Goal: Transaction & Acquisition: Purchase product/service

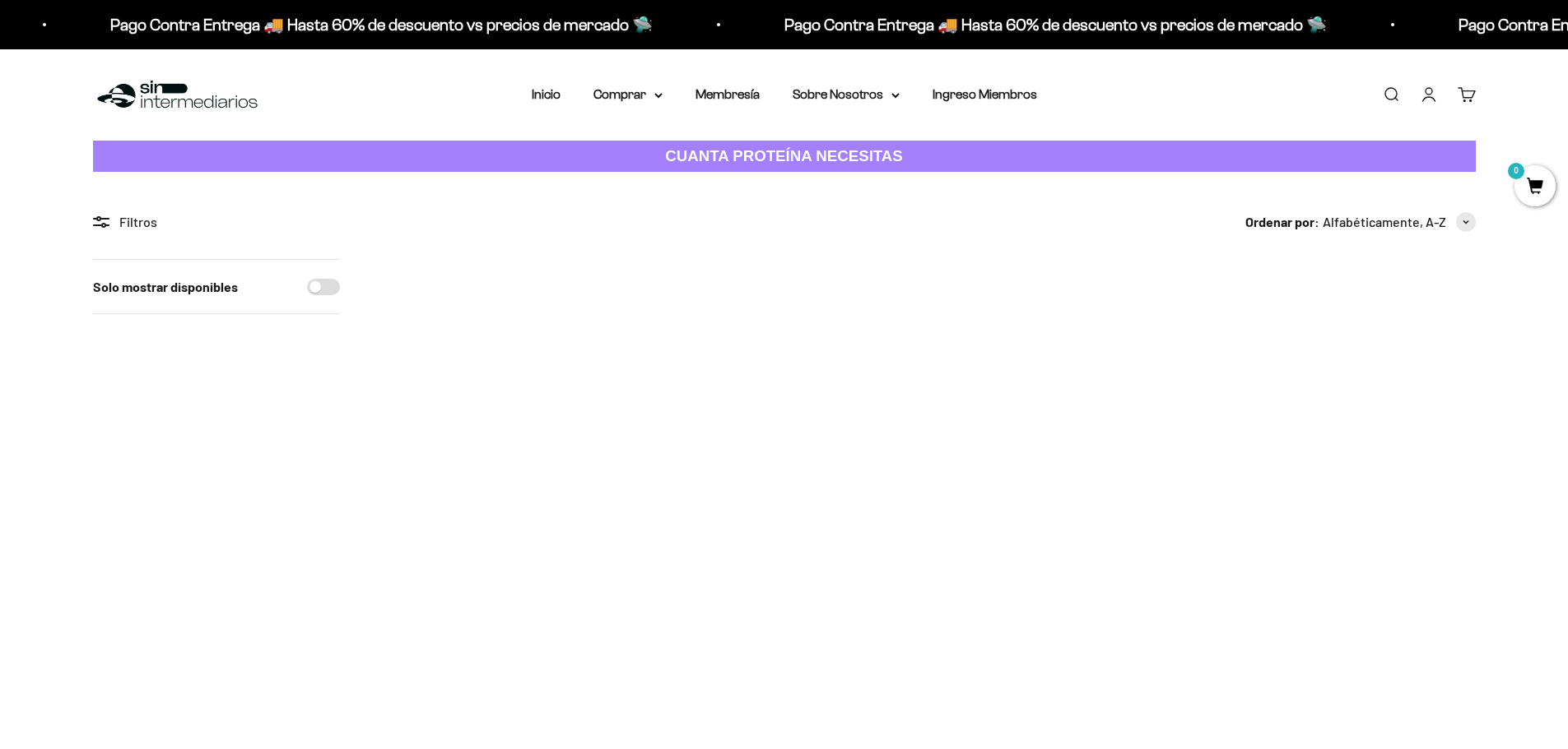
click at [1363, 340] on img at bounding box center [1373, 361] width 203 height 203
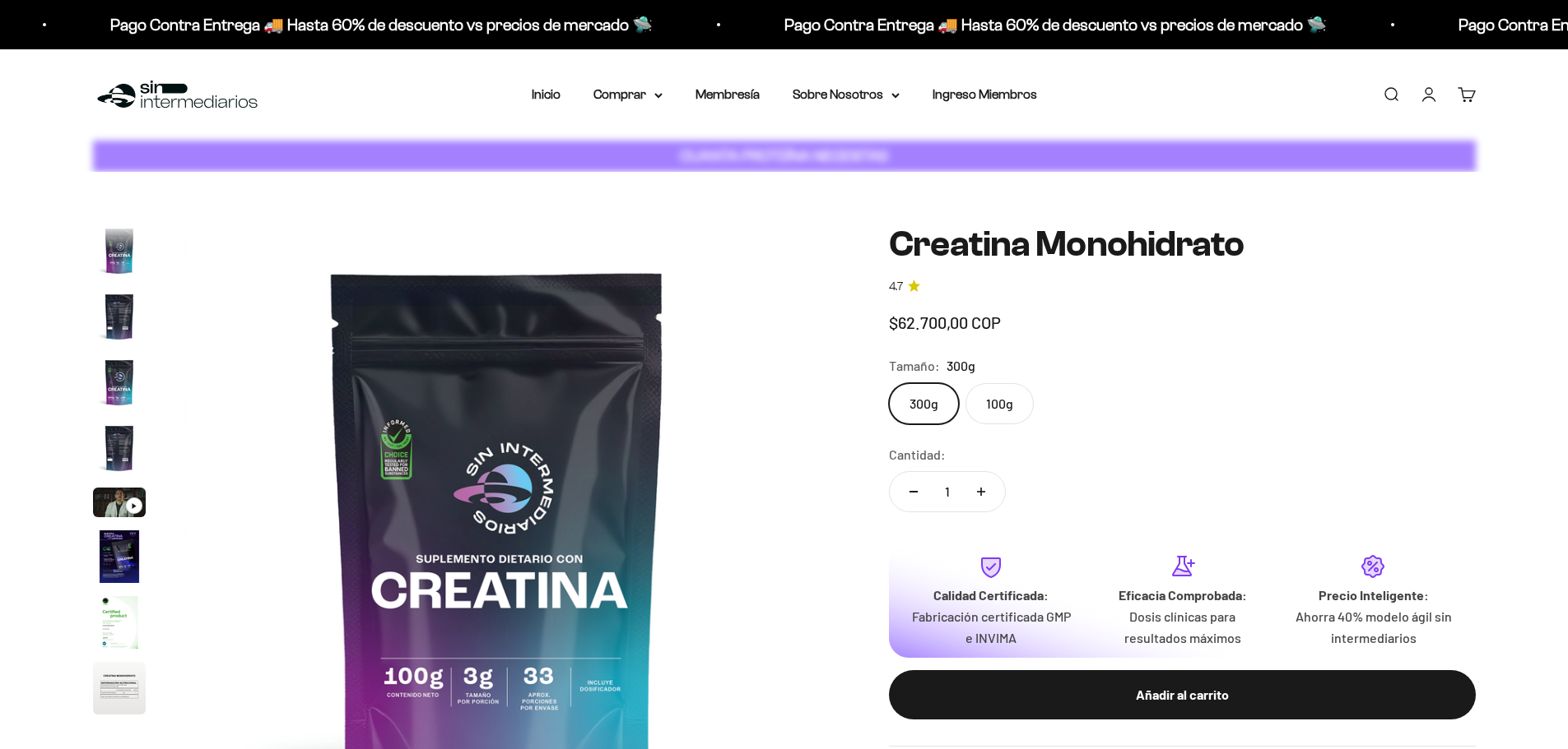
scroll to position [0, 5157]
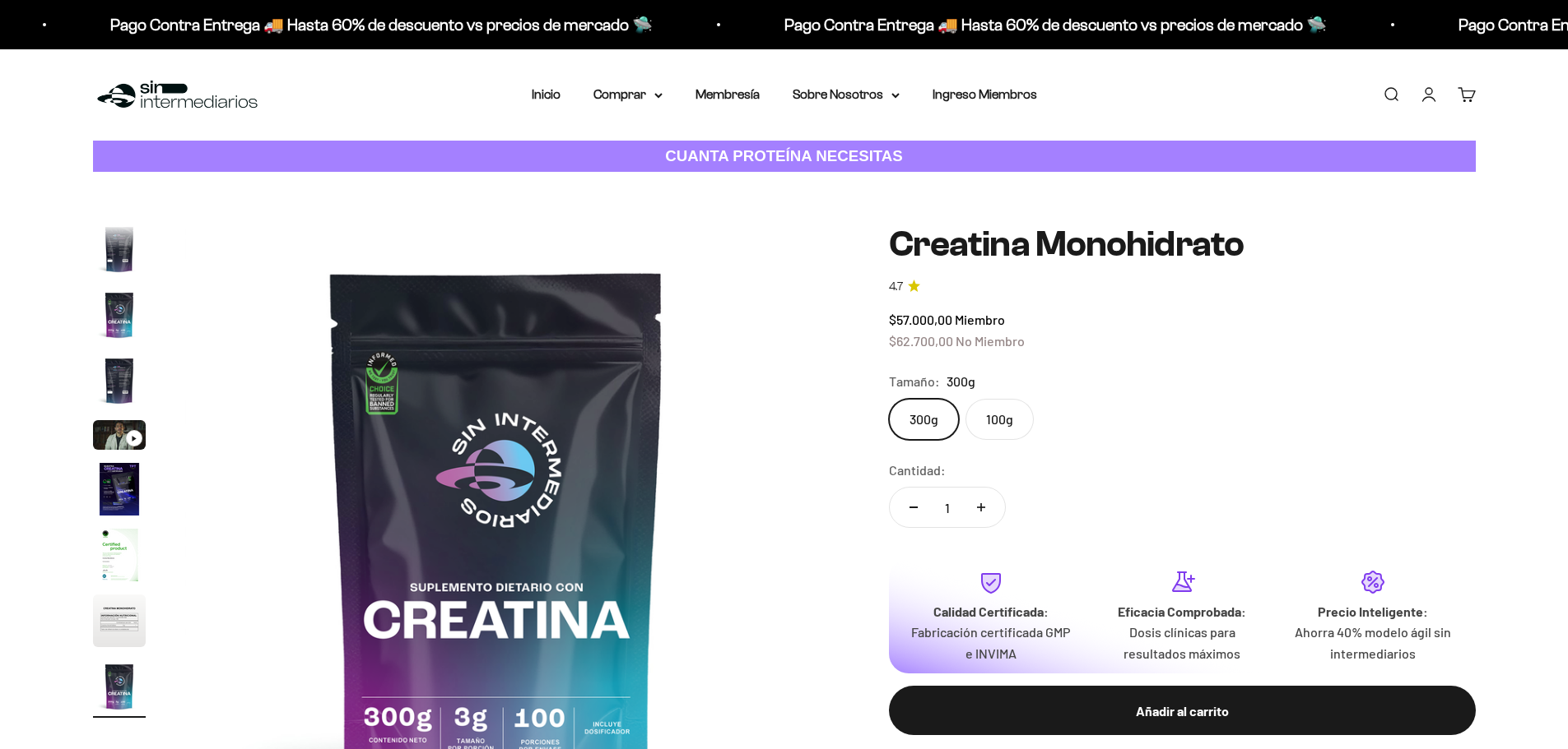
click at [981, 508] on icon "Aumentar cantidad" at bounding box center [982, 508] width 8 height 0
type input "2"
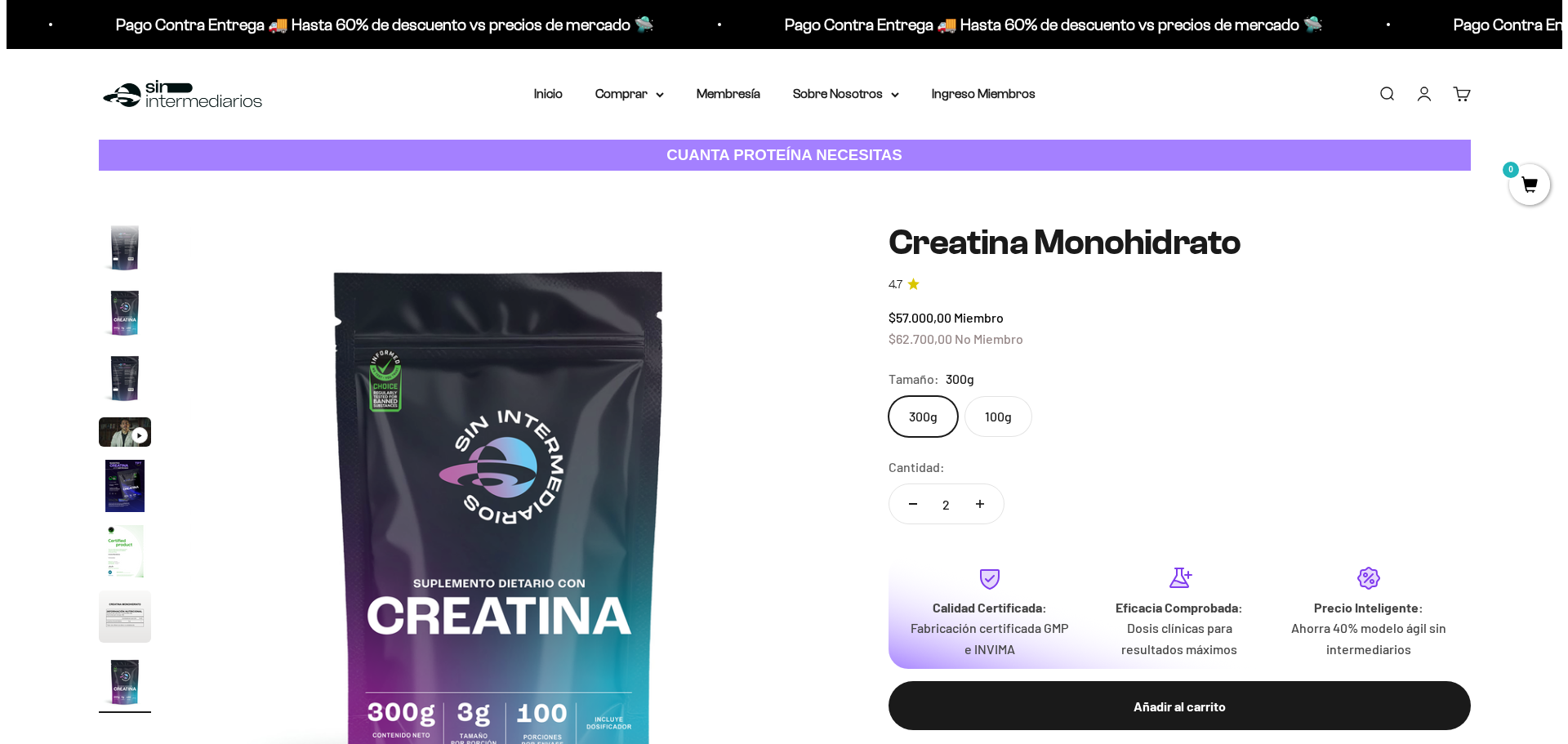
scroll to position [245, 0]
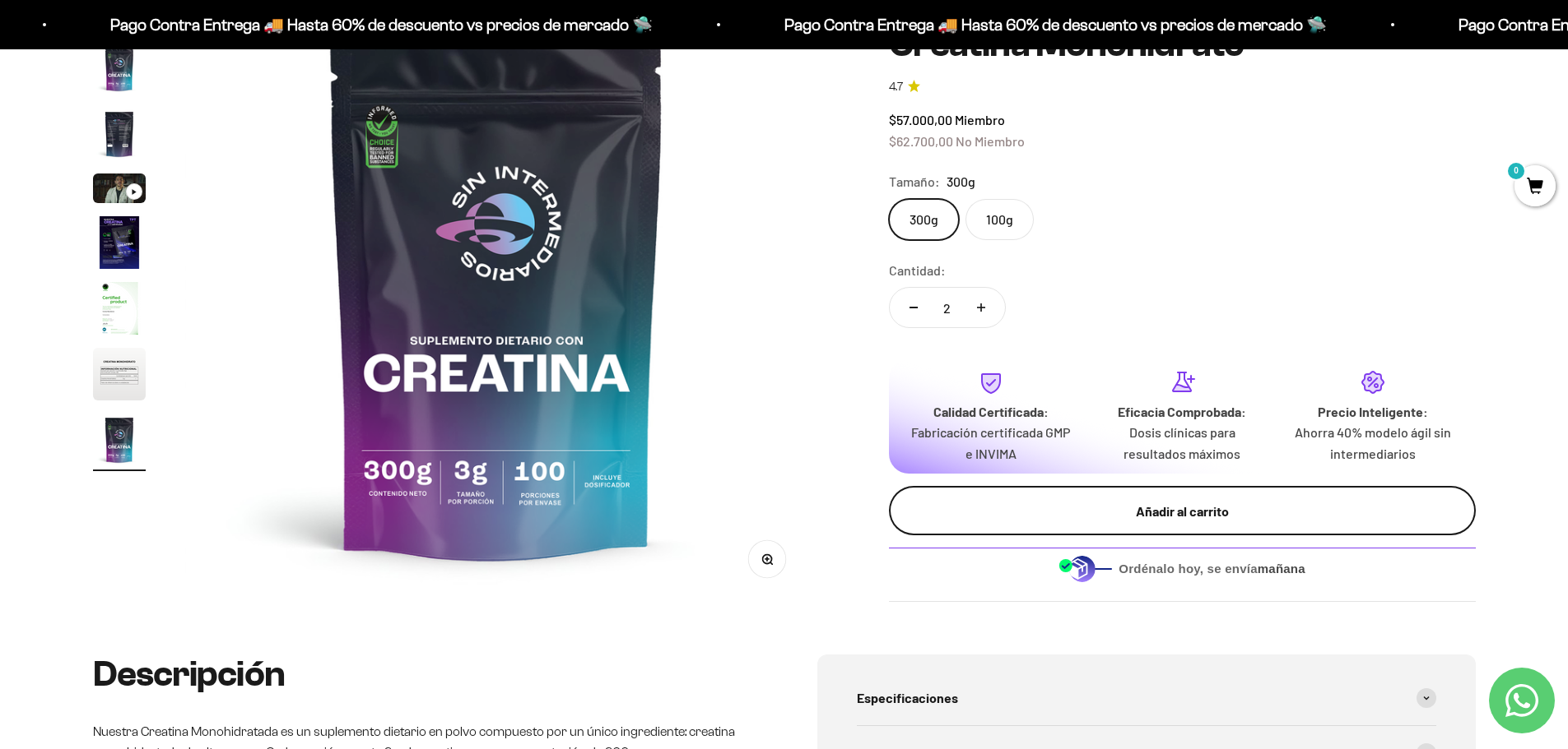
click at [1134, 525] on button "Añadir al carrito" at bounding box center [1183, 510] width 587 height 49
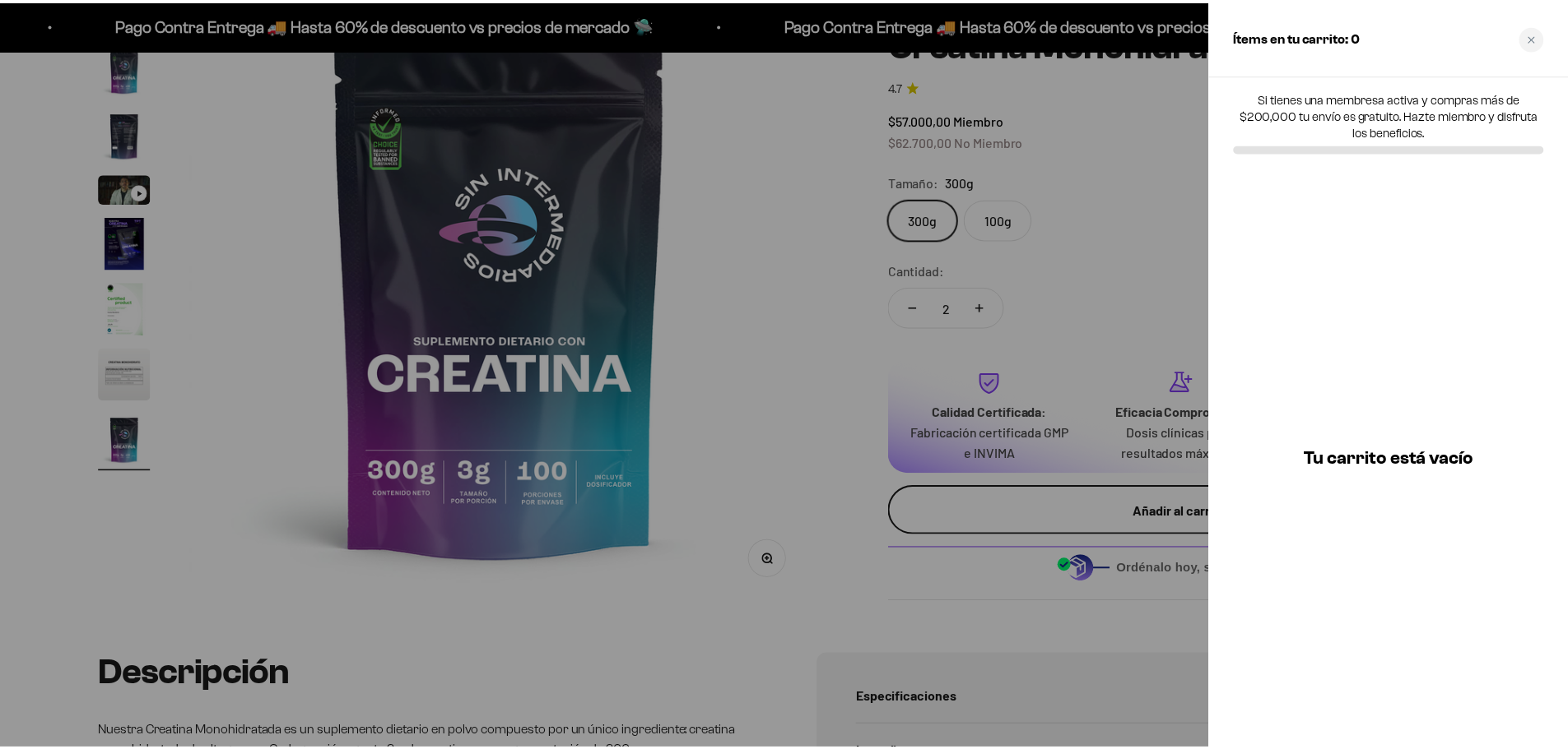
scroll to position [0, 0]
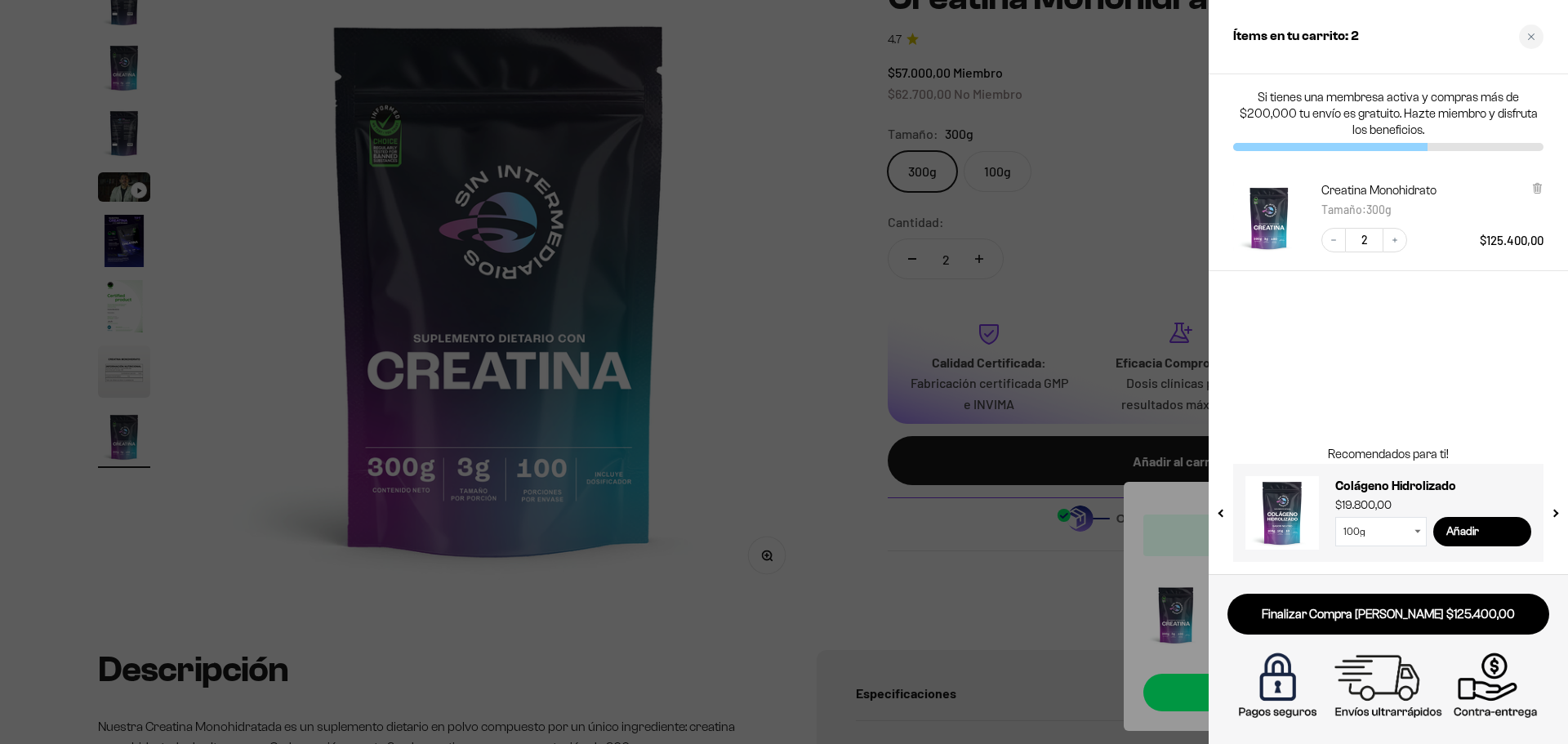
click at [828, 344] on div at bounding box center [784, 372] width 1568 height 744
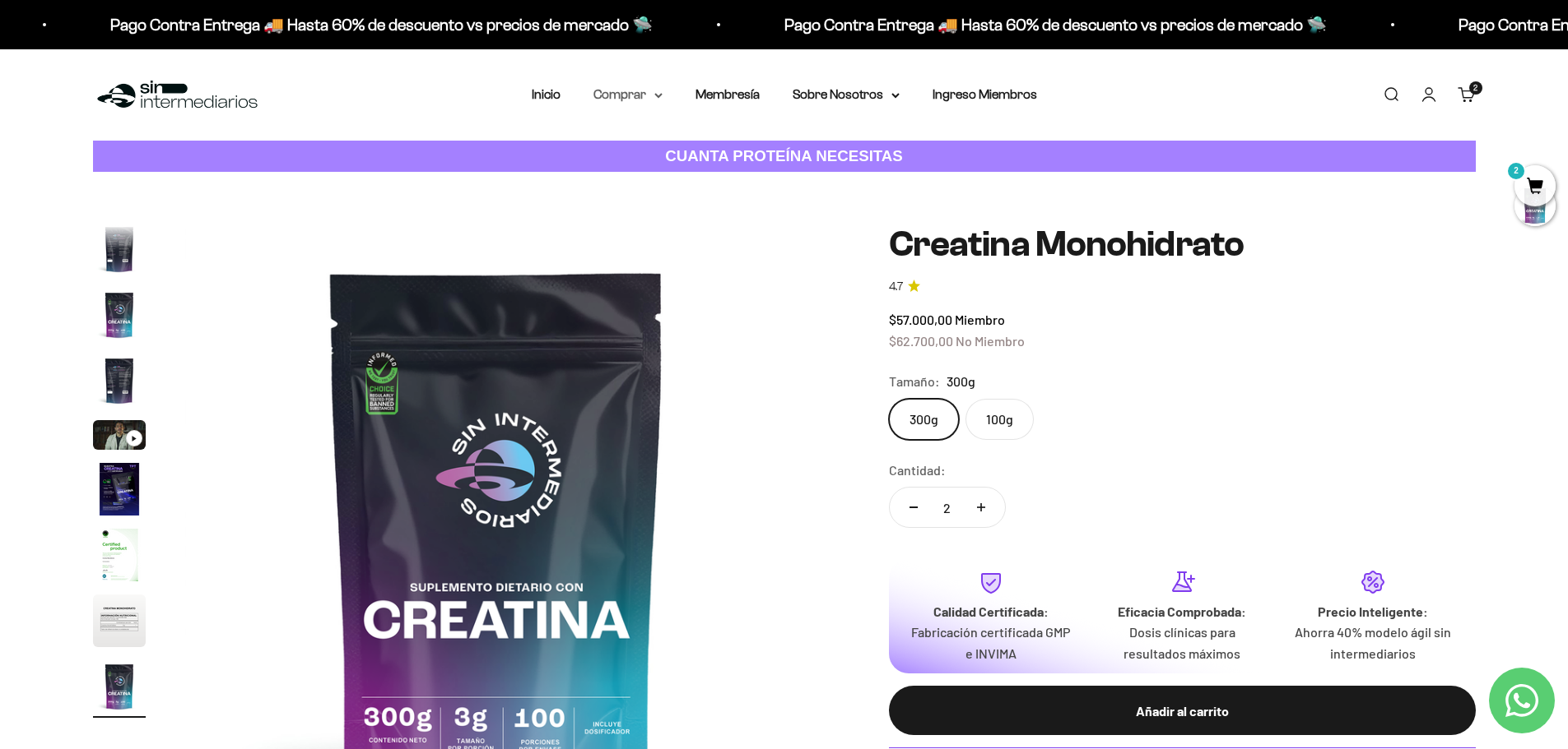
click at [643, 95] on summary "Comprar" at bounding box center [627, 95] width 69 height 22
click at [660, 149] on summary "Proteínas" at bounding box center [670, 147] width 136 height 22
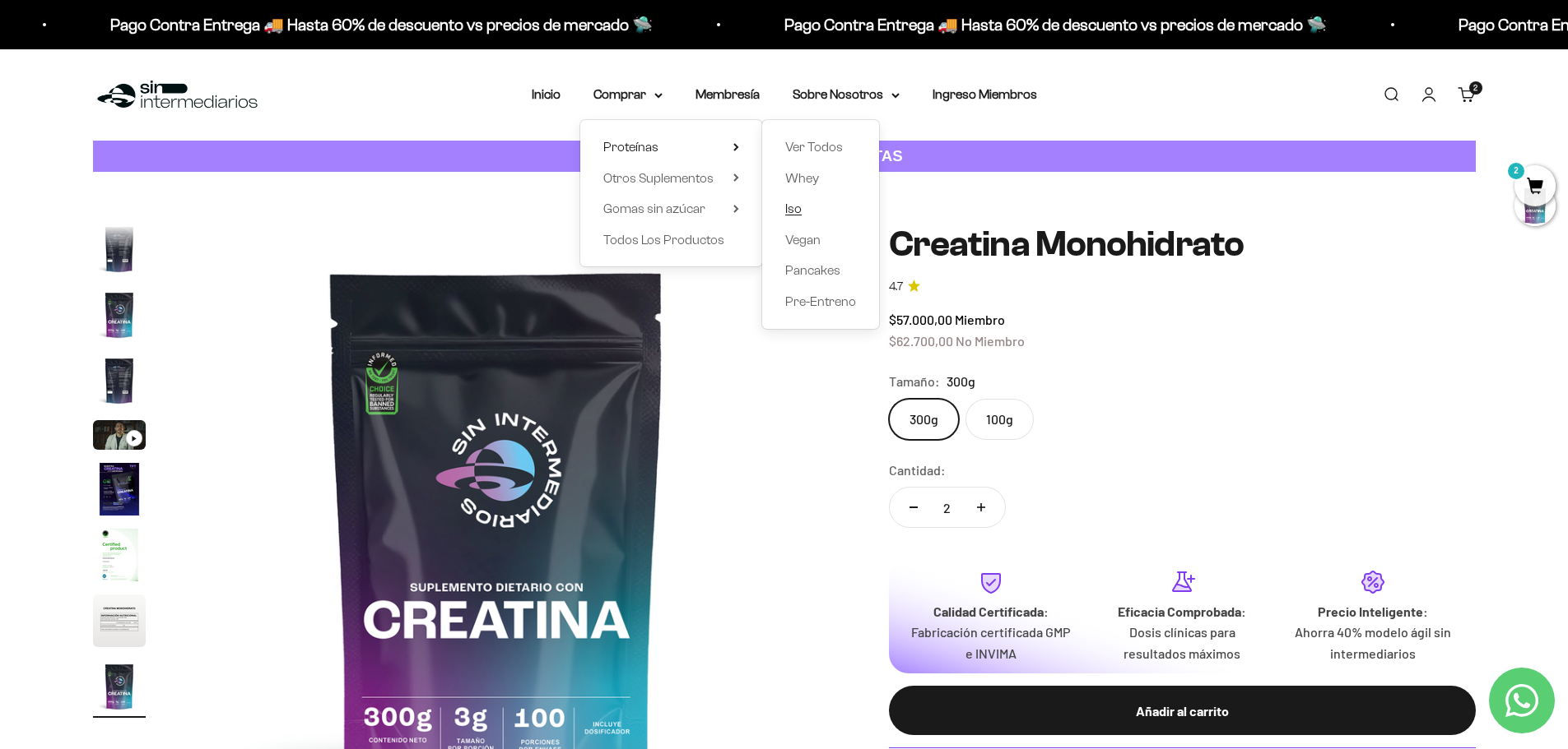
click at [793, 204] on span "Iso" at bounding box center [794, 208] width 17 height 14
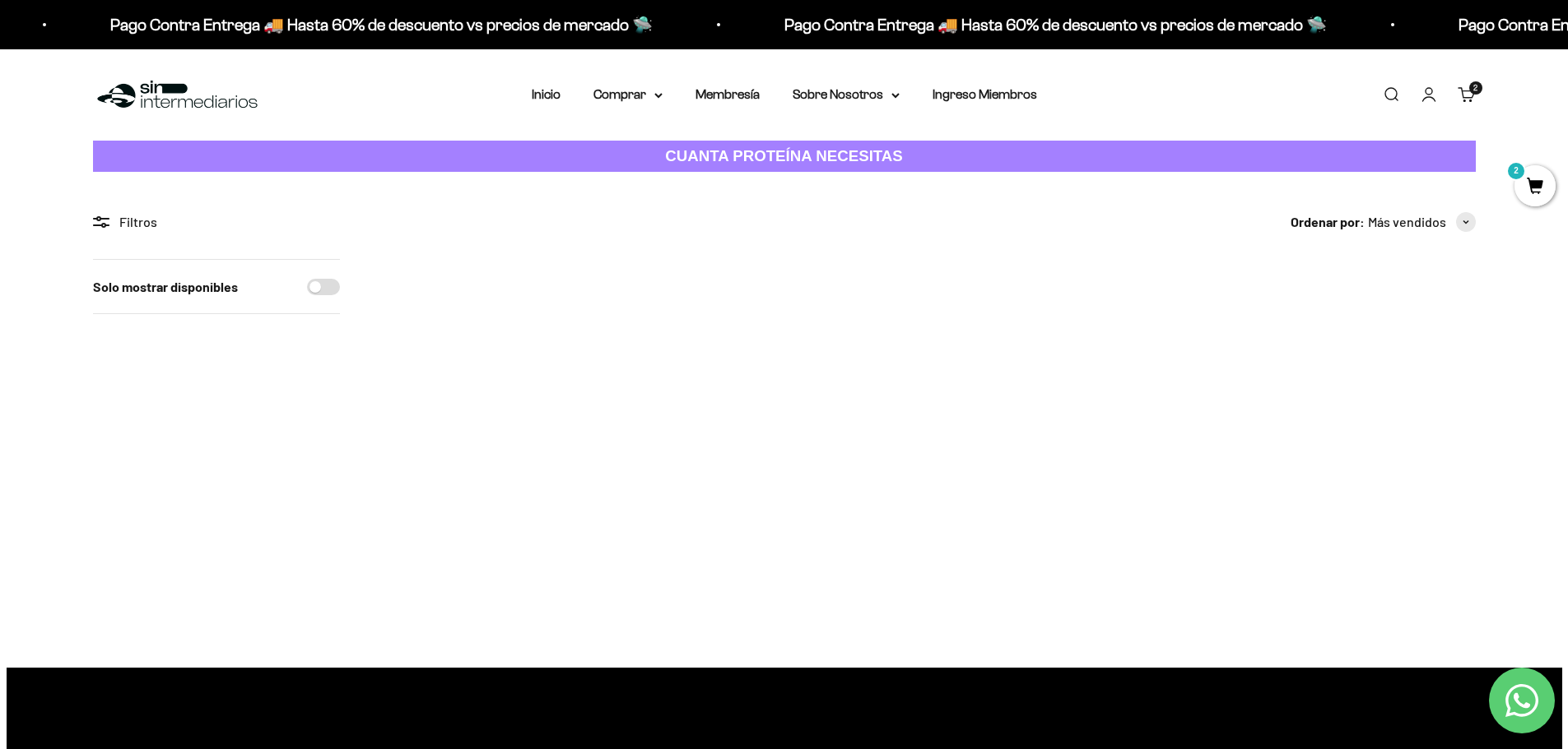
click at [512, 346] on img at bounding box center [481, 361] width 203 height 203
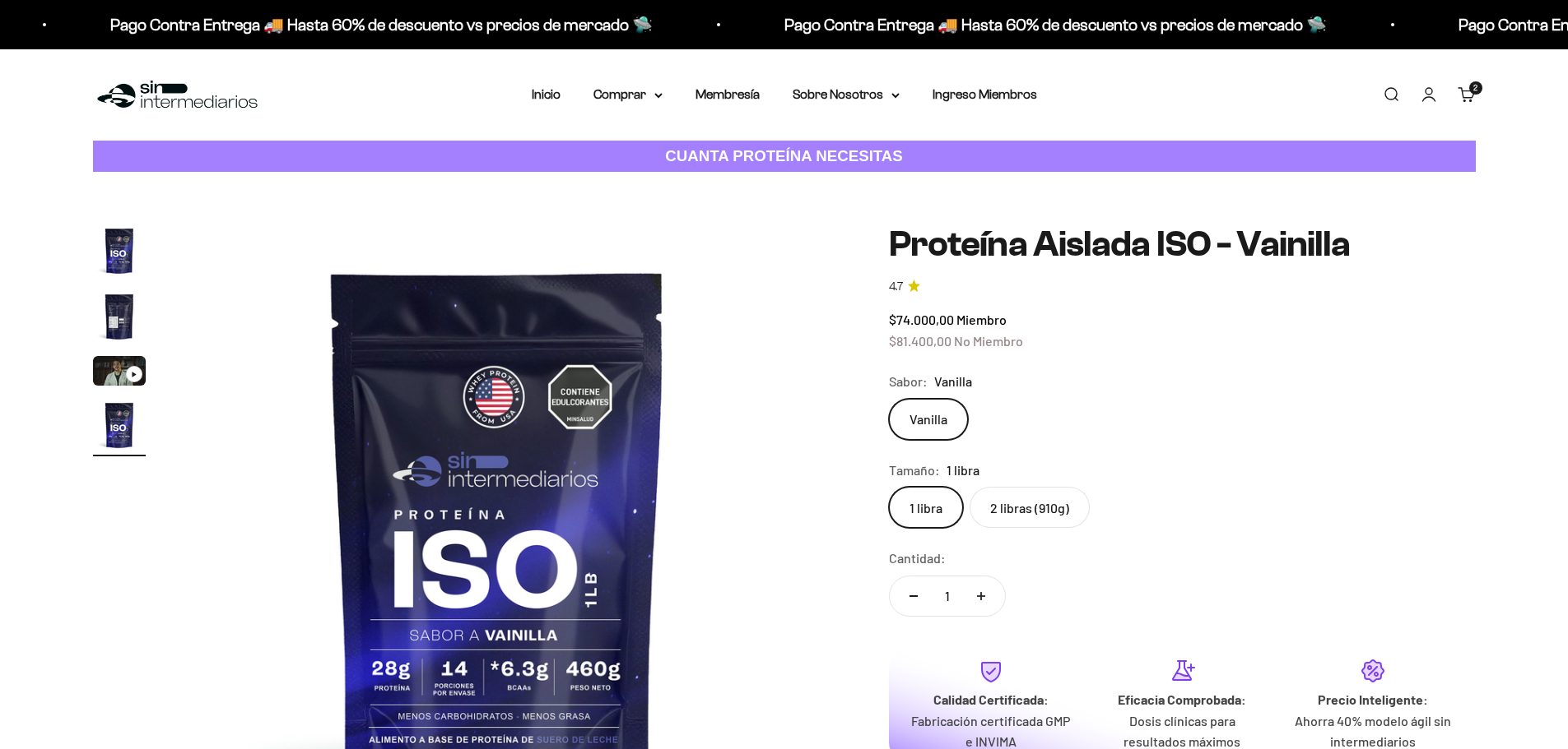
scroll to position [0, 1934]
click at [1019, 510] on label "2 libras (910g)" at bounding box center [1030, 507] width 120 height 41
click at [889, 487] on input "2 libras (910g)" at bounding box center [888, 486] width 1 height 1
radio input "true"
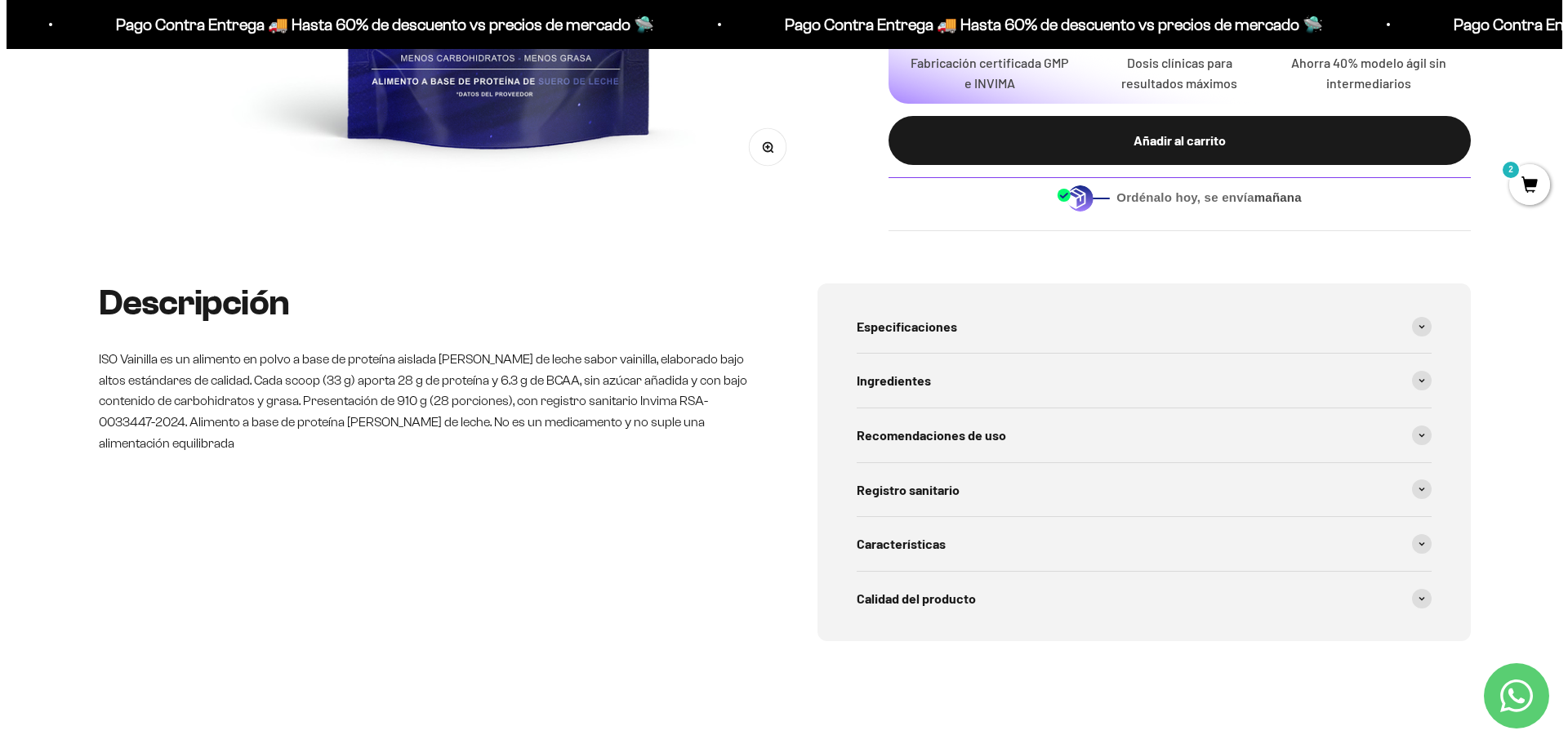
scroll to position [163, 0]
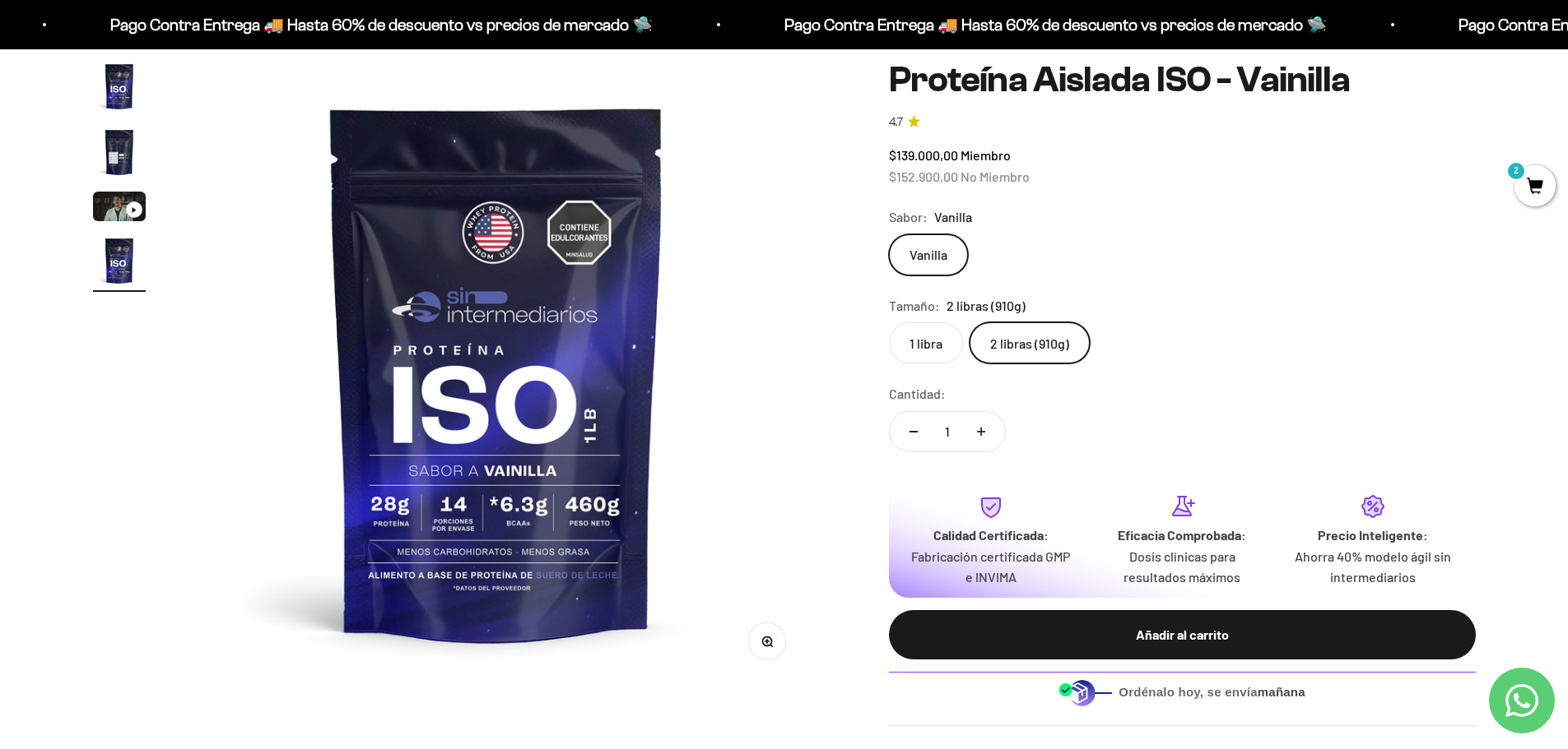
click at [1528, 175] on span "2" at bounding box center [1535, 185] width 41 height 41
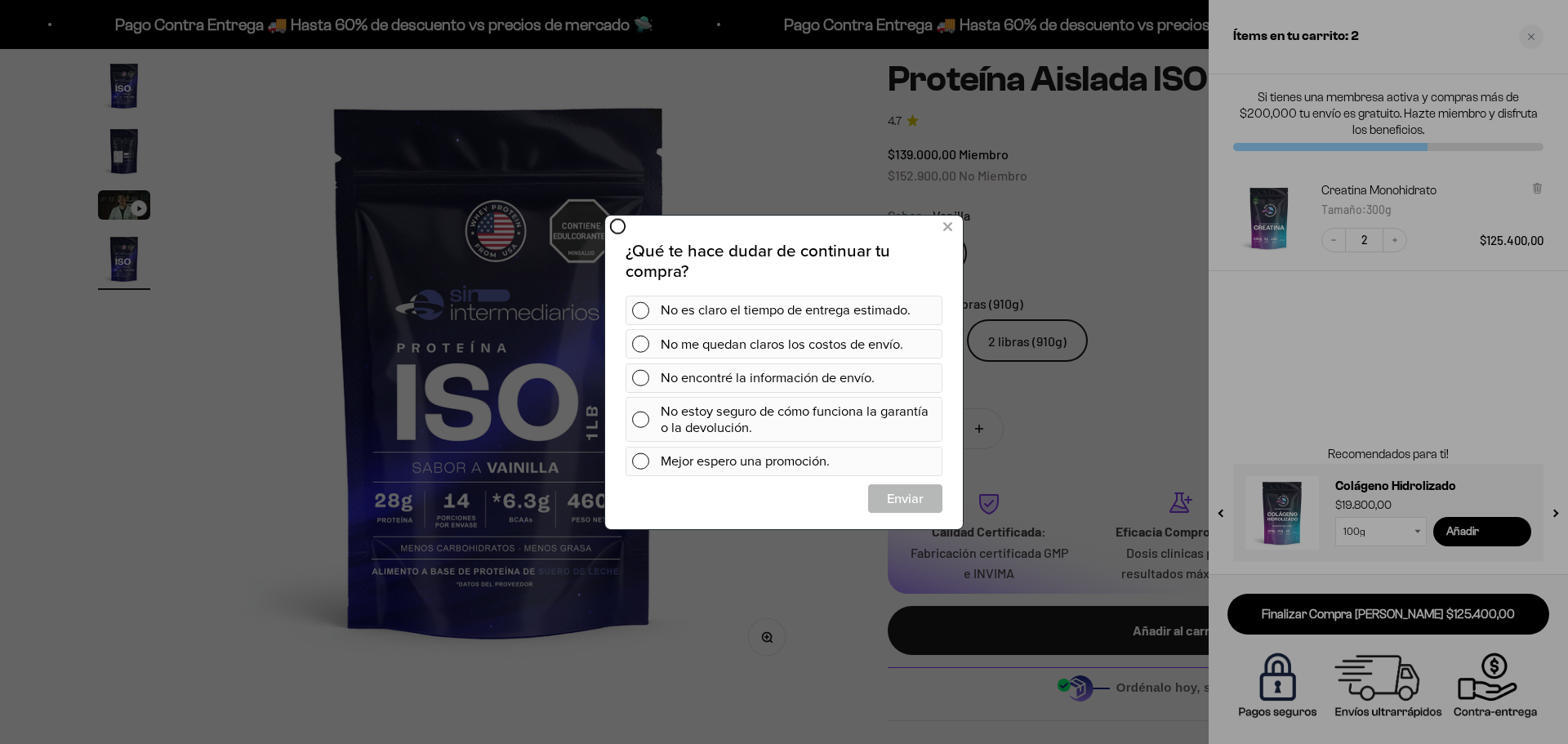
scroll to position [0, 0]
click at [952, 220] on icon at bounding box center [947, 226] width 9 height 22
